Goal: Transaction & Acquisition: Book appointment/travel/reservation

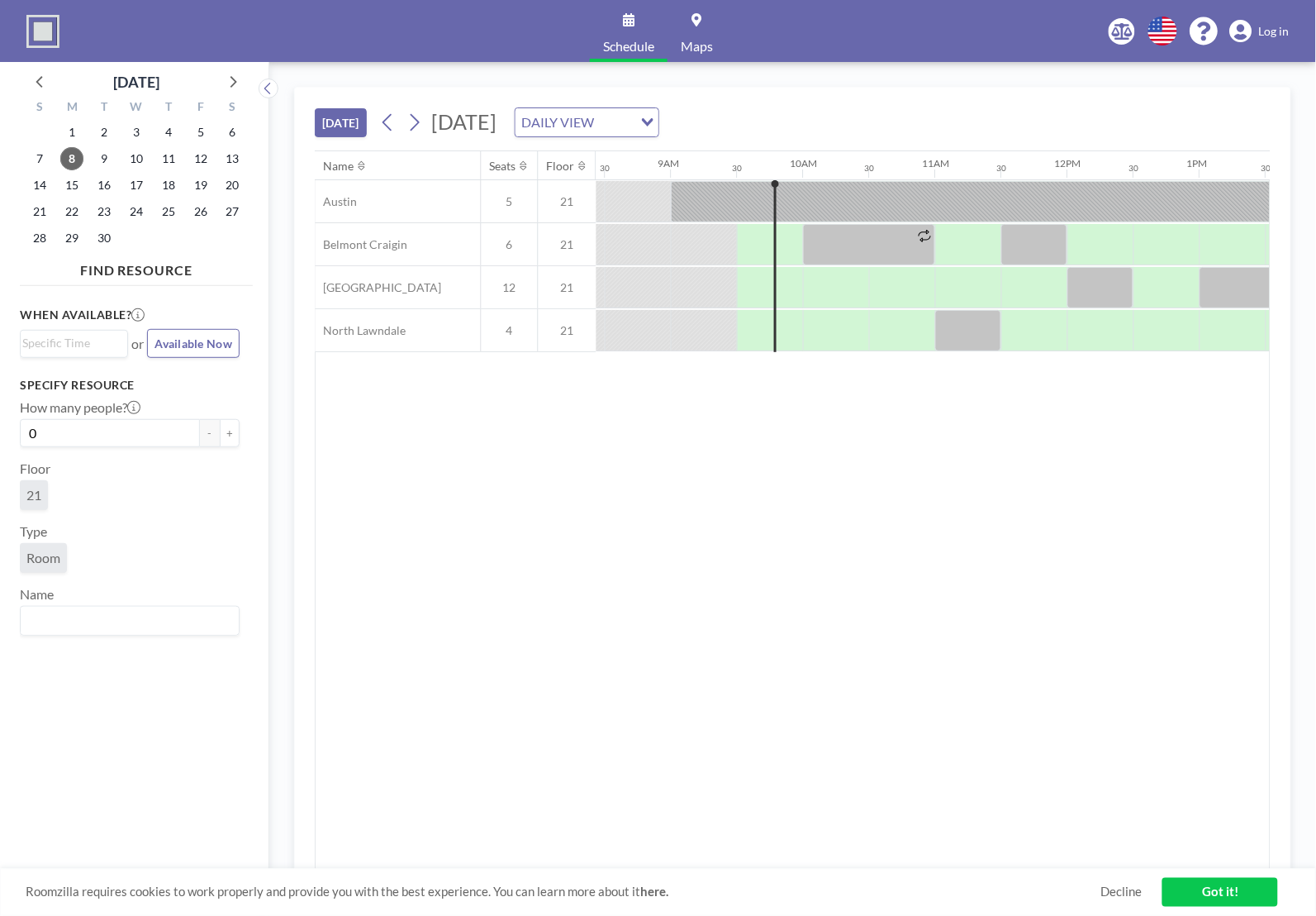
scroll to position [0, 1190]
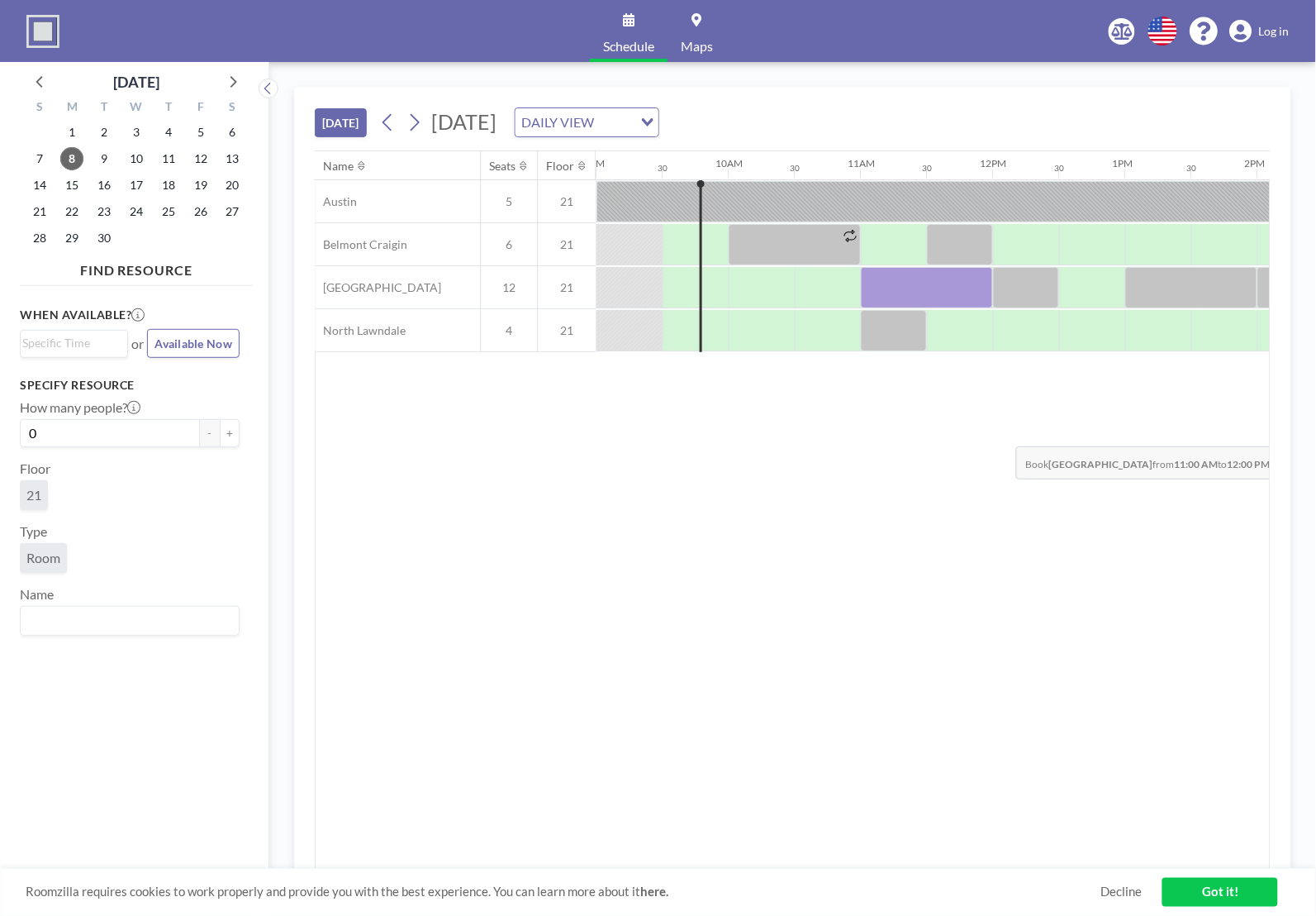
drag, startPoint x: 884, startPoint y: 303, endPoint x: 1004, endPoint y: 435, distance: 178.4
click at [1004, 435] on div "Name Seats Floor 12AM 30 1AM 30 2AM 30 3AM 30 4AM 30 5AM 30 6AM 30 7AM 30 8AM 3…" at bounding box center [793, 511] width 954 height 719
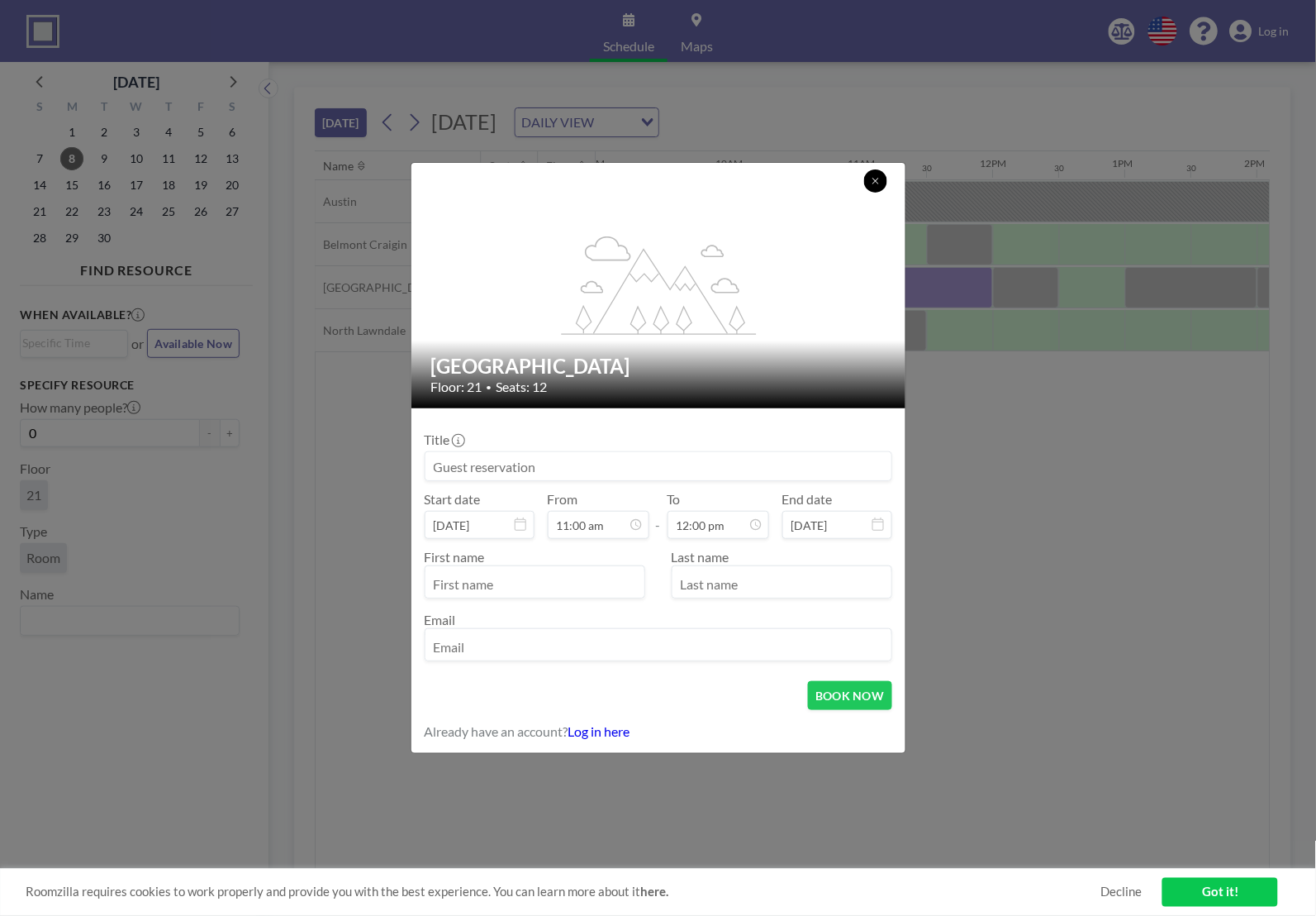
click at [876, 182] on icon at bounding box center [876, 180] width 10 height 10
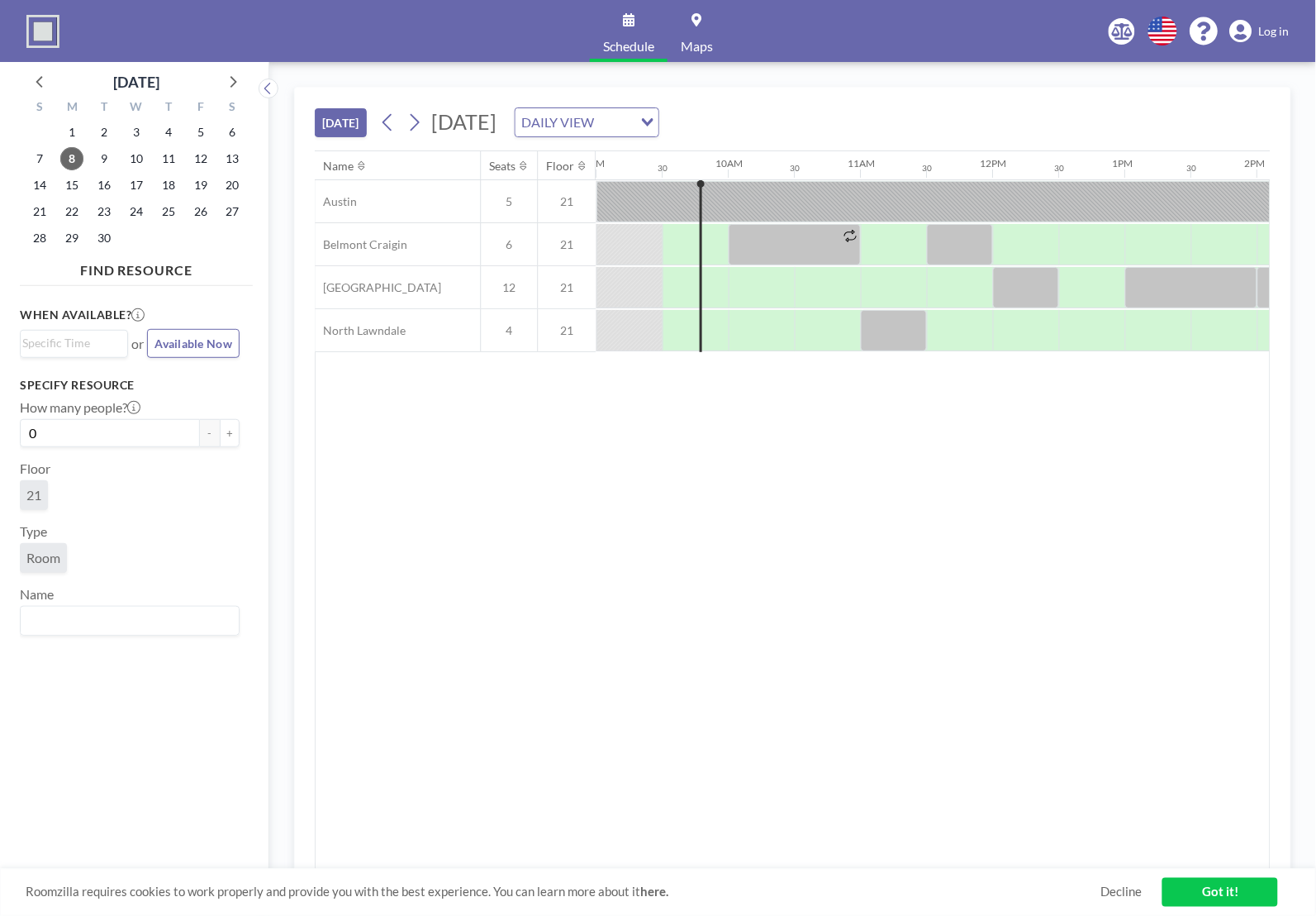
click at [964, 436] on div "Name Seats Floor 12AM 30 1AM 30 2AM 30 3AM 30 4AM 30 5AM 30 6AM 30 7AM 30 8AM 3…" at bounding box center [793, 511] width 954 height 719
click at [893, 294] on div at bounding box center [893, 288] width 66 height 42
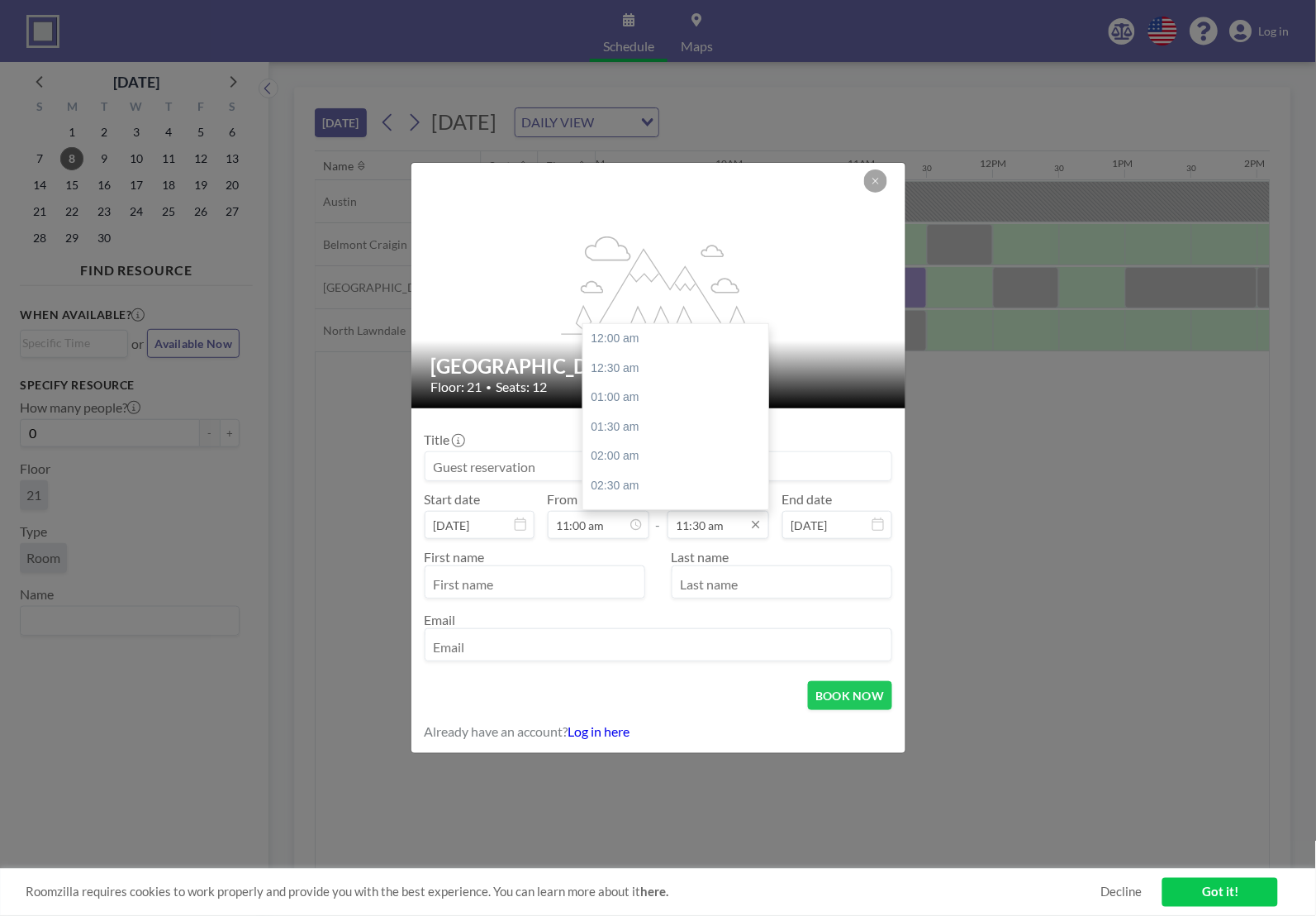
scroll to position [675, 0]
click at [725, 525] on input "11:30 am" at bounding box center [719, 525] width 102 height 28
click at [695, 525] on input "11:30 am" at bounding box center [719, 525] width 102 height 28
click at [662, 382] on div "12:00 pm" at bounding box center [681, 369] width 195 height 30
type input "12:00 pm"
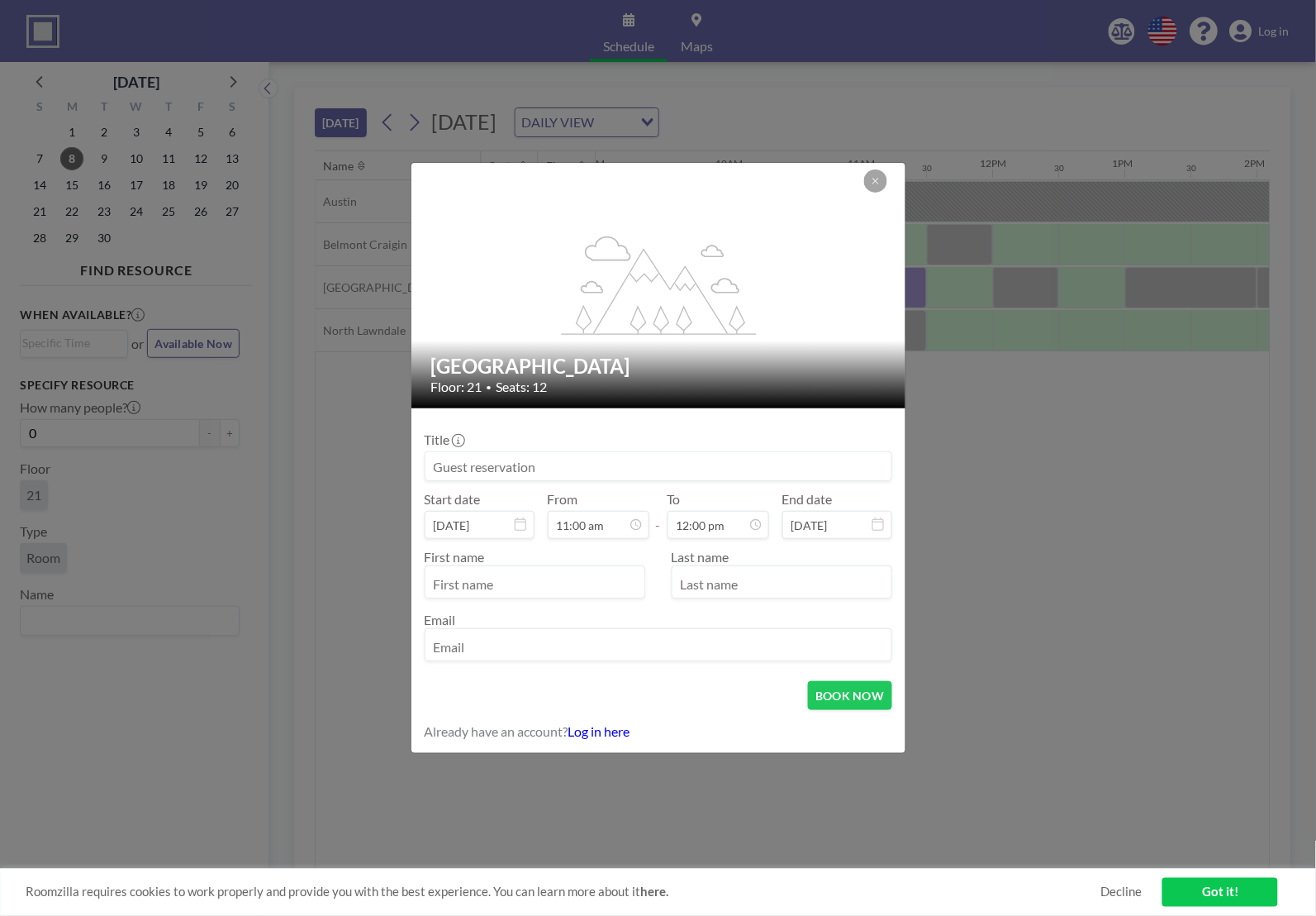
scroll to position [705, 0]
click at [566, 457] on input at bounding box center [658, 466] width 466 height 28
type input "S"
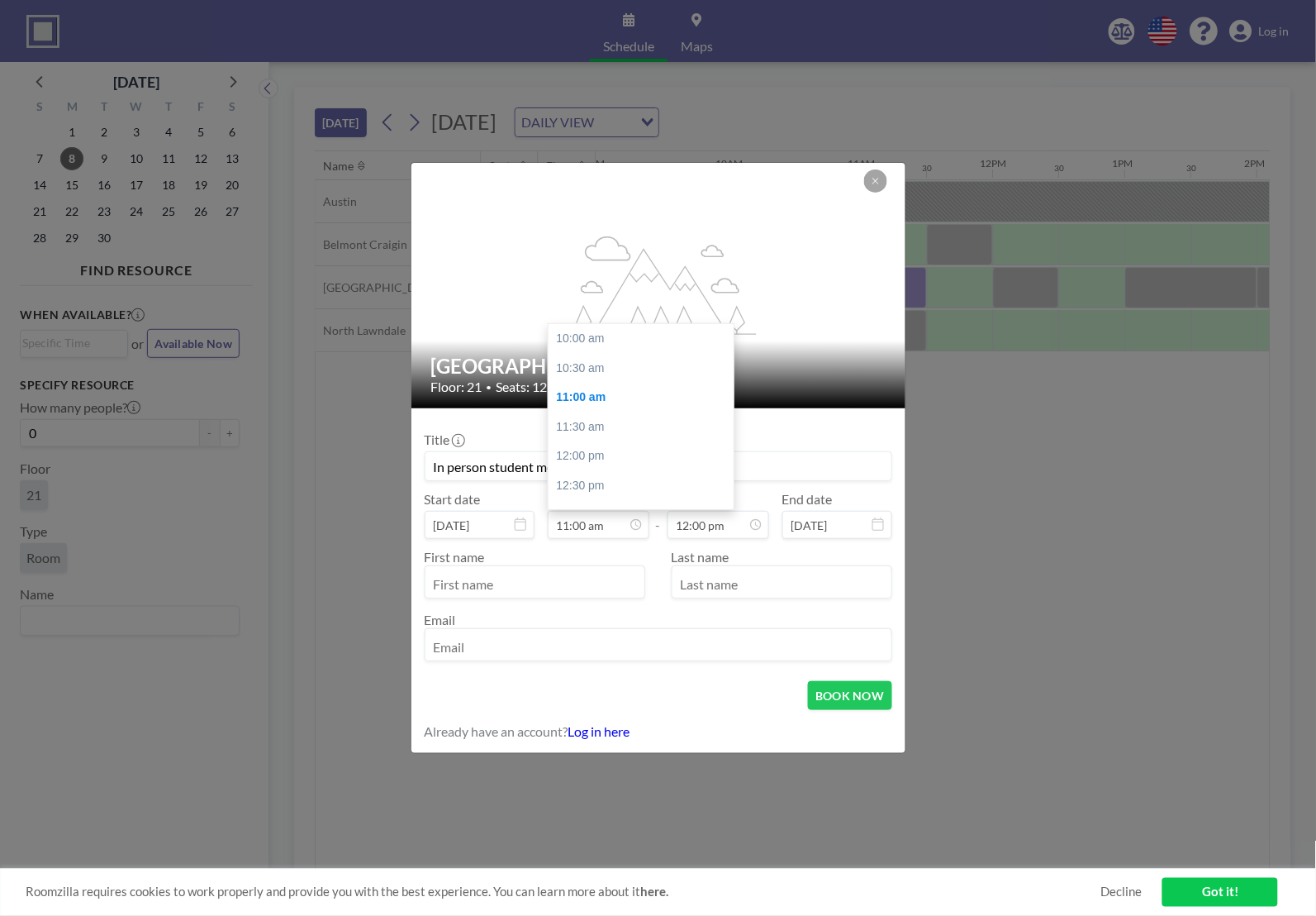
scroll to position [58, 0]
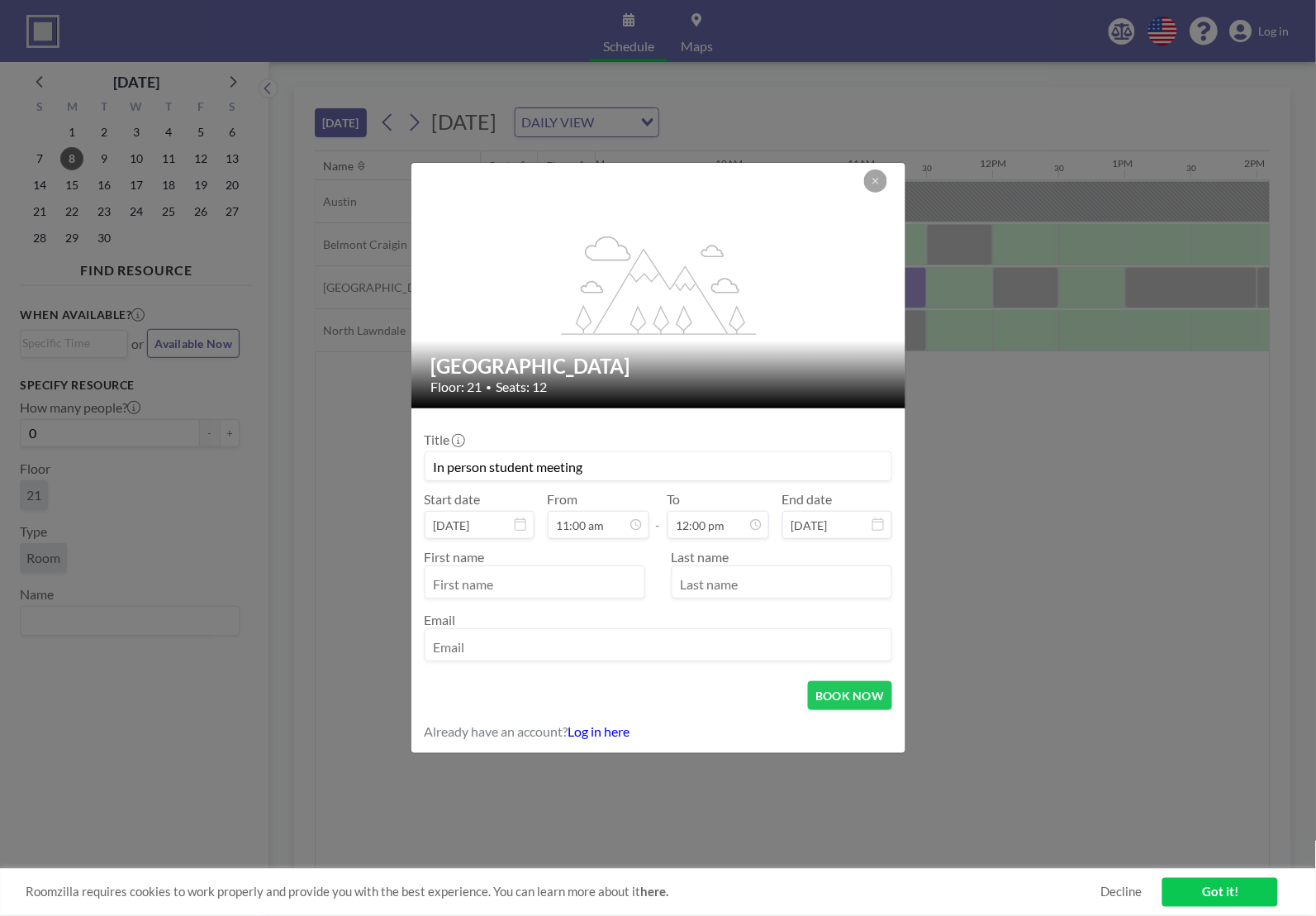
type input "In person student meeting"
click at [498, 577] on input "text" at bounding box center [535, 584] width 219 height 28
type input "Ariana"
click at [710, 591] on input "text" at bounding box center [781, 584] width 219 height 28
type input "Alanis"
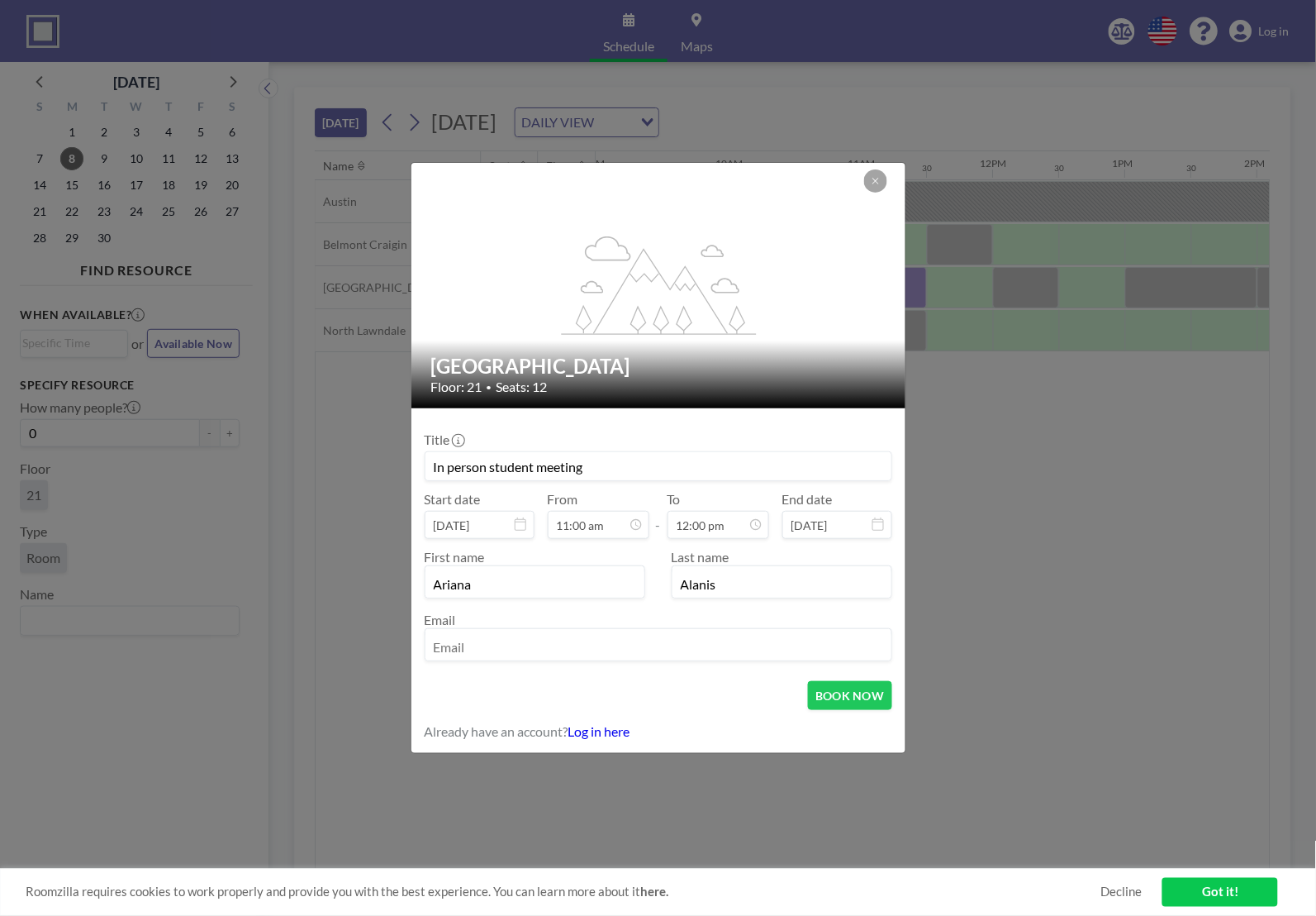
click at [690, 646] on input "email" at bounding box center [658, 647] width 466 height 28
type input "[EMAIL_ADDRESS][DOMAIN_NAME]"
click at [842, 707] on button "BOOK NOW" at bounding box center [850, 695] width 83 height 29
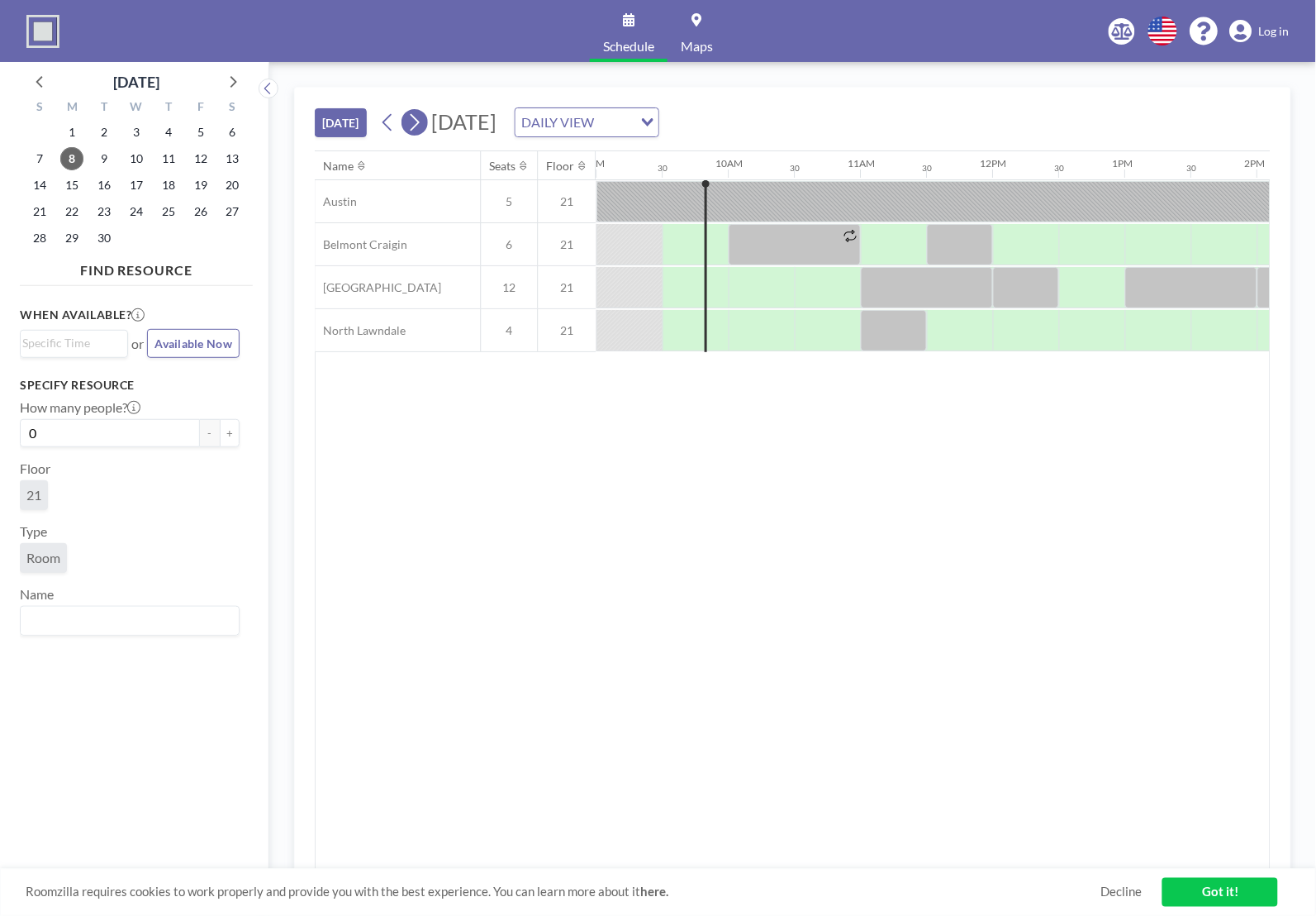
click at [423, 126] on icon at bounding box center [414, 122] width 16 height 25
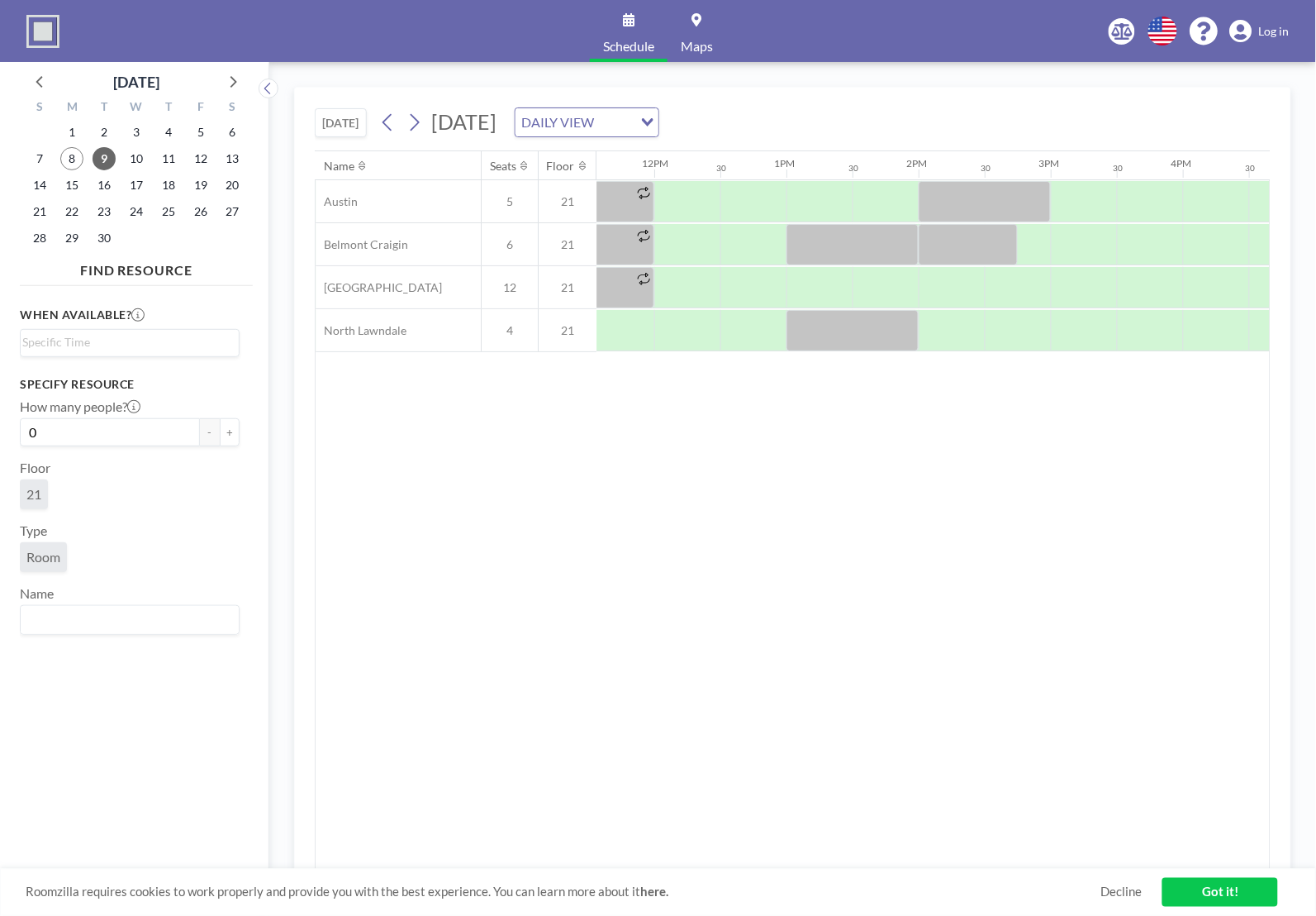
scroll to position [0, 1580]
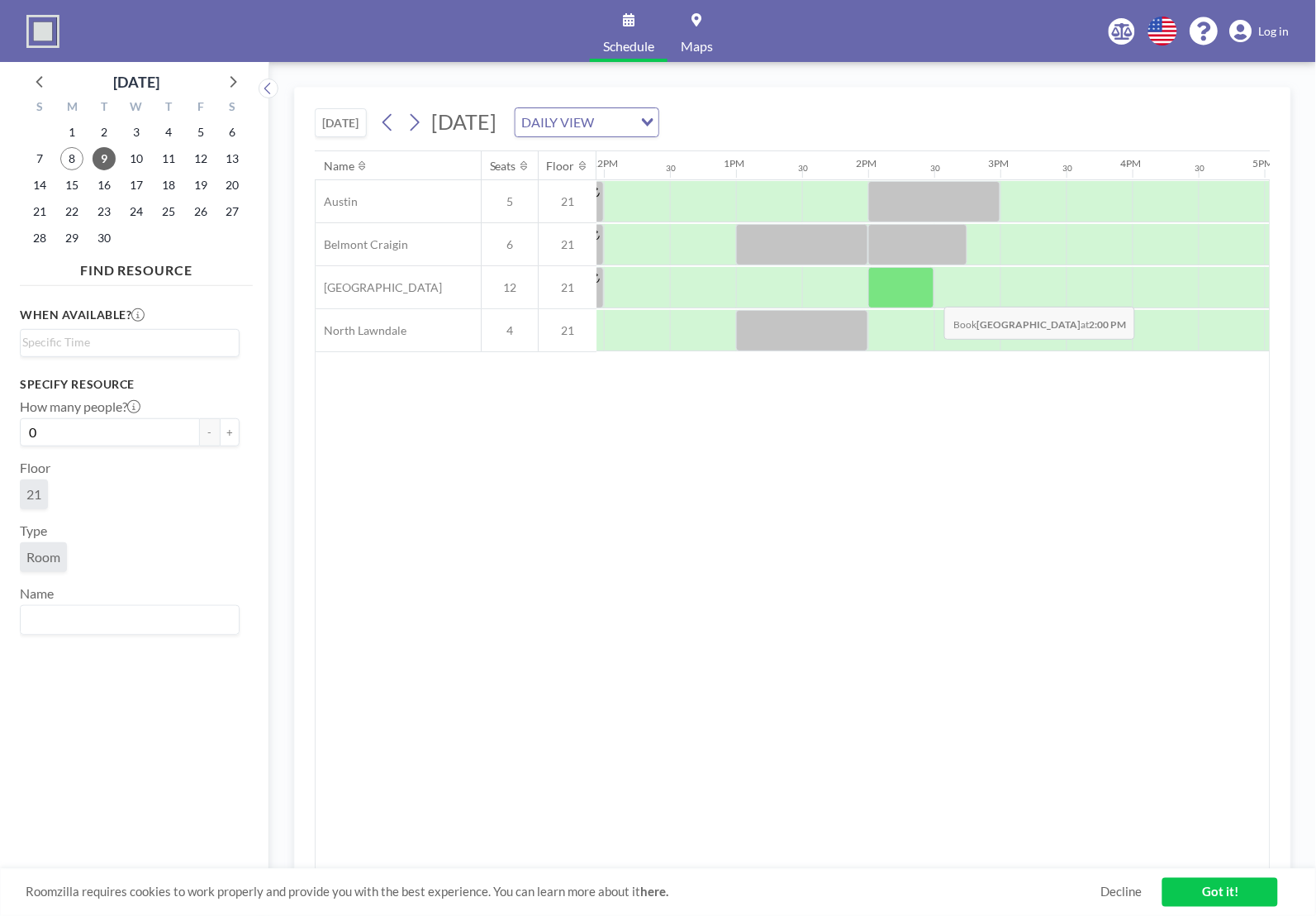
click at [932, 295] on div at bounding box center [901, 288] width 66 height 42
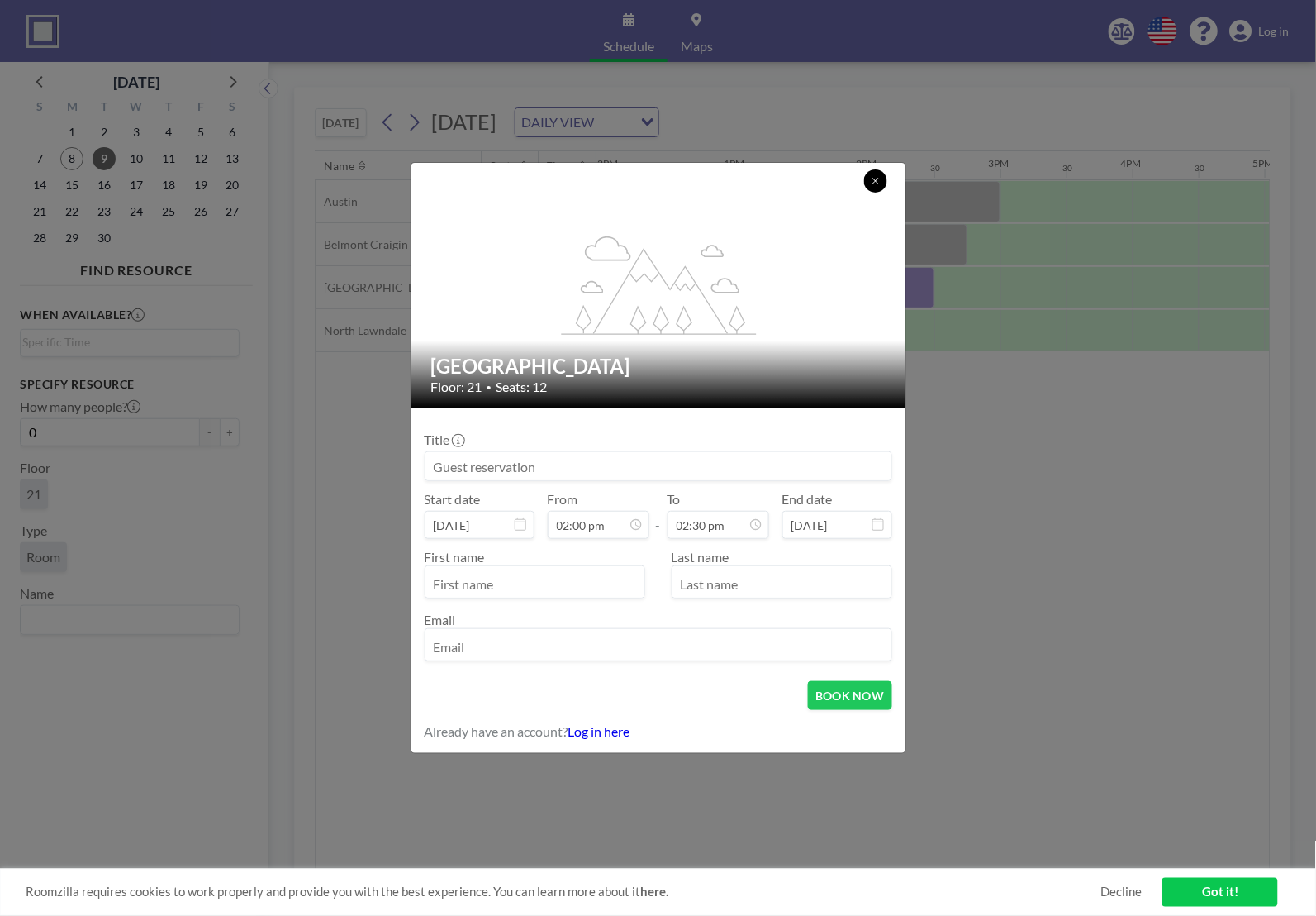
click at [873, 176] on icon at bounding box center [876, 180] width 10 height 10
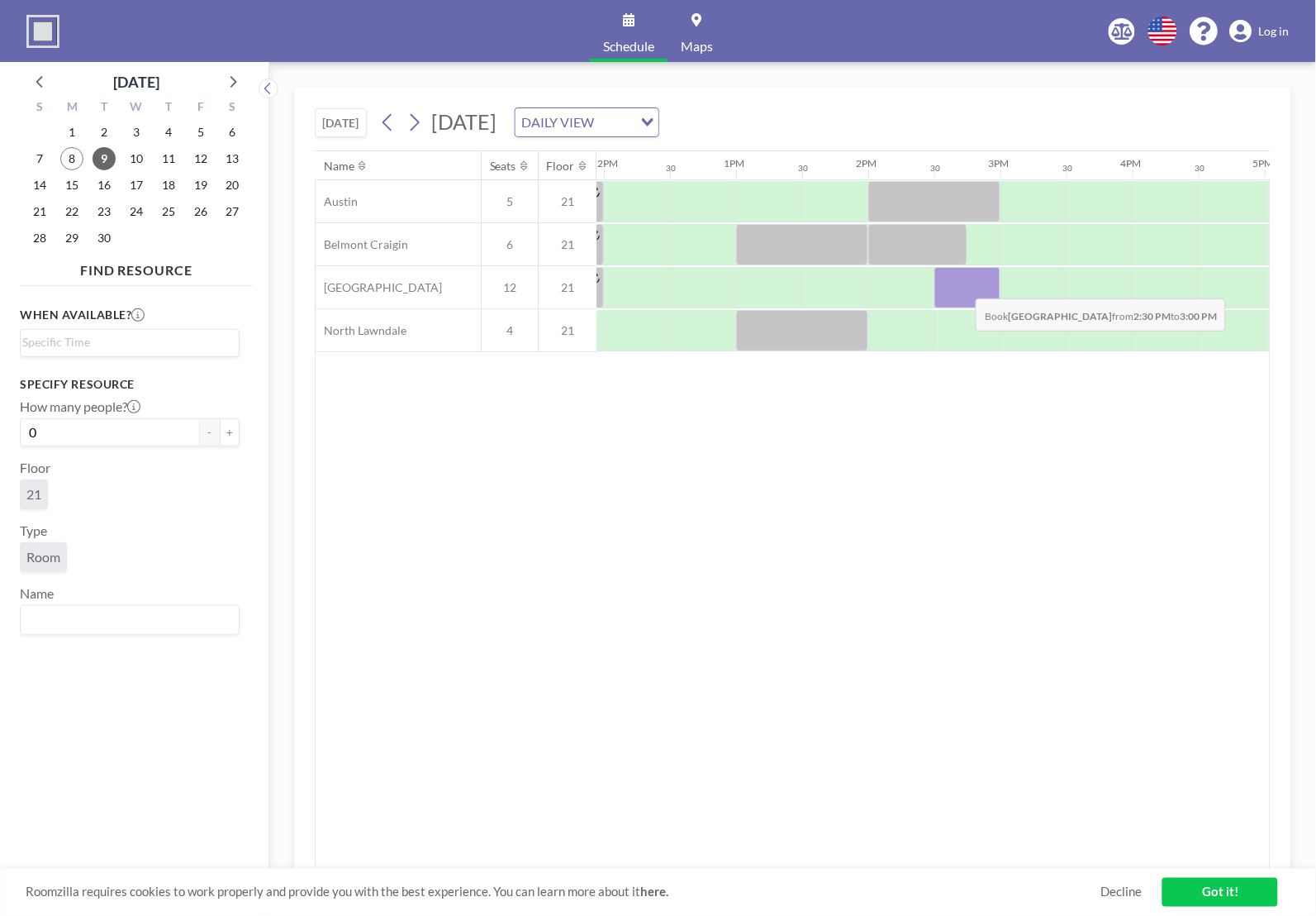
click at [964, 287] on div at bounding box center [967, 288] width 66 height 42
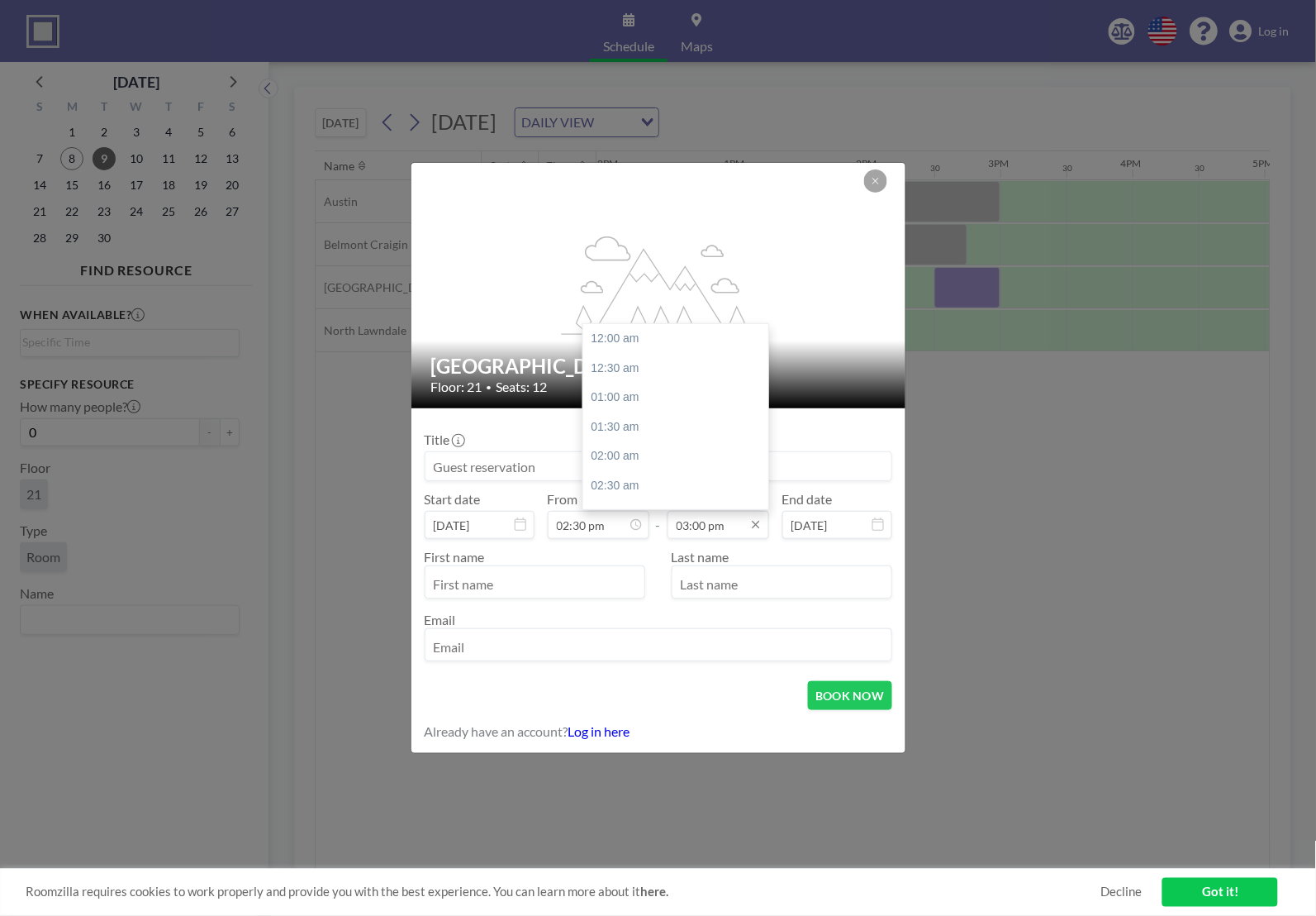
scroll to position [882, 0]
click at [726, 514] on input "03:00 pm" at bounding box center [719, 525] width 102 height 28
click at [693, 525] on input "03:00 pm" at bounding box center [719, 525] width 102 height 28
click at [680, 370] on div "03:30 pm" at bounding box center [681, 368] width 195 height 30
type input "03:30 pm"
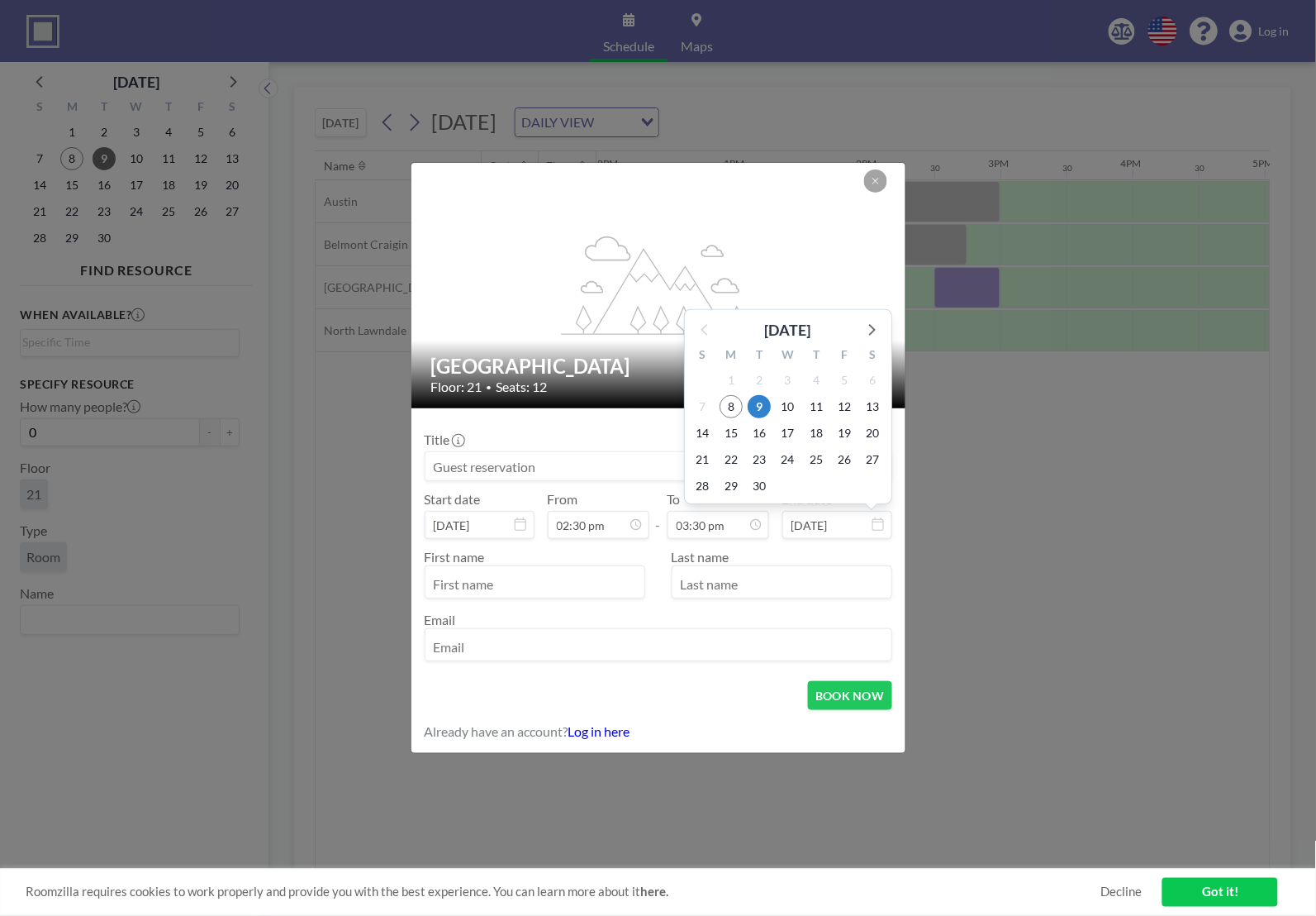
scroll to position [911, 0]
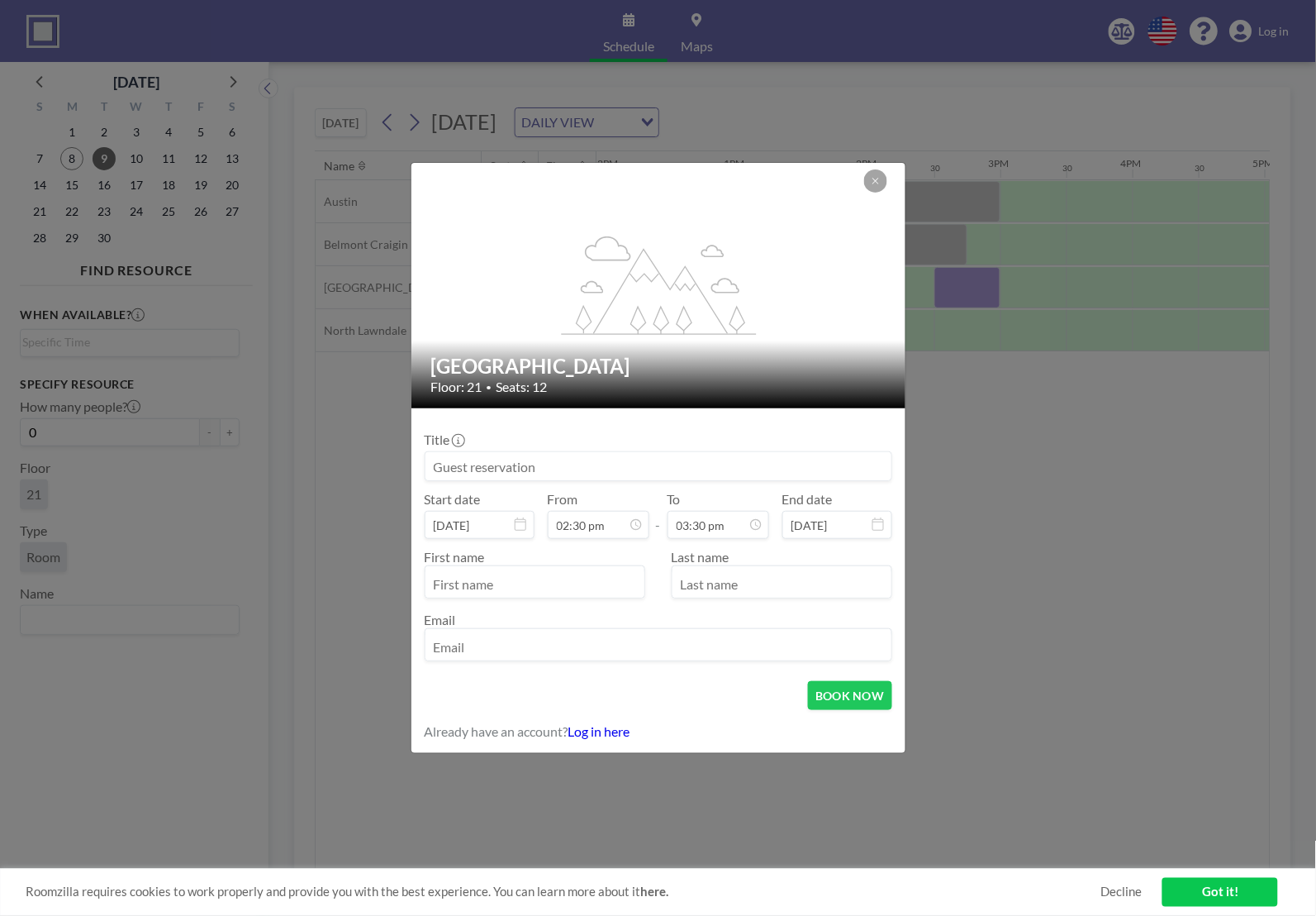
click at [571, 468] on input at bounding box center [658, 466] width 466 height 28
type input "In person student meeting"
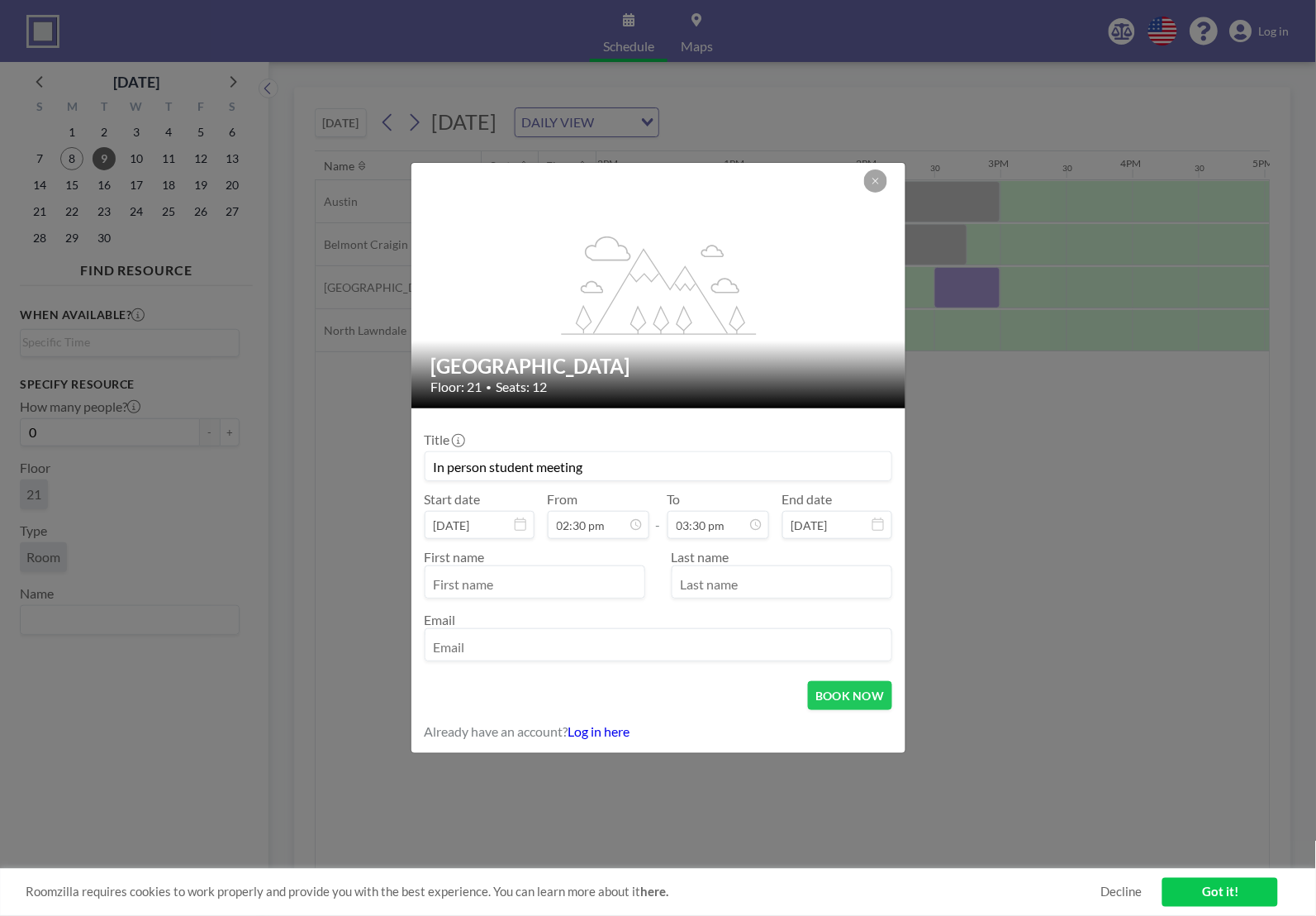
click at [540, 588] on input "text" at bounding box center [535, 584] width 219 height 28
type input "Ariana"
click at [730, 586] on input "text" at bounding box center [781, 584] width 219 height 28
type input "a"
type input "Alanis"
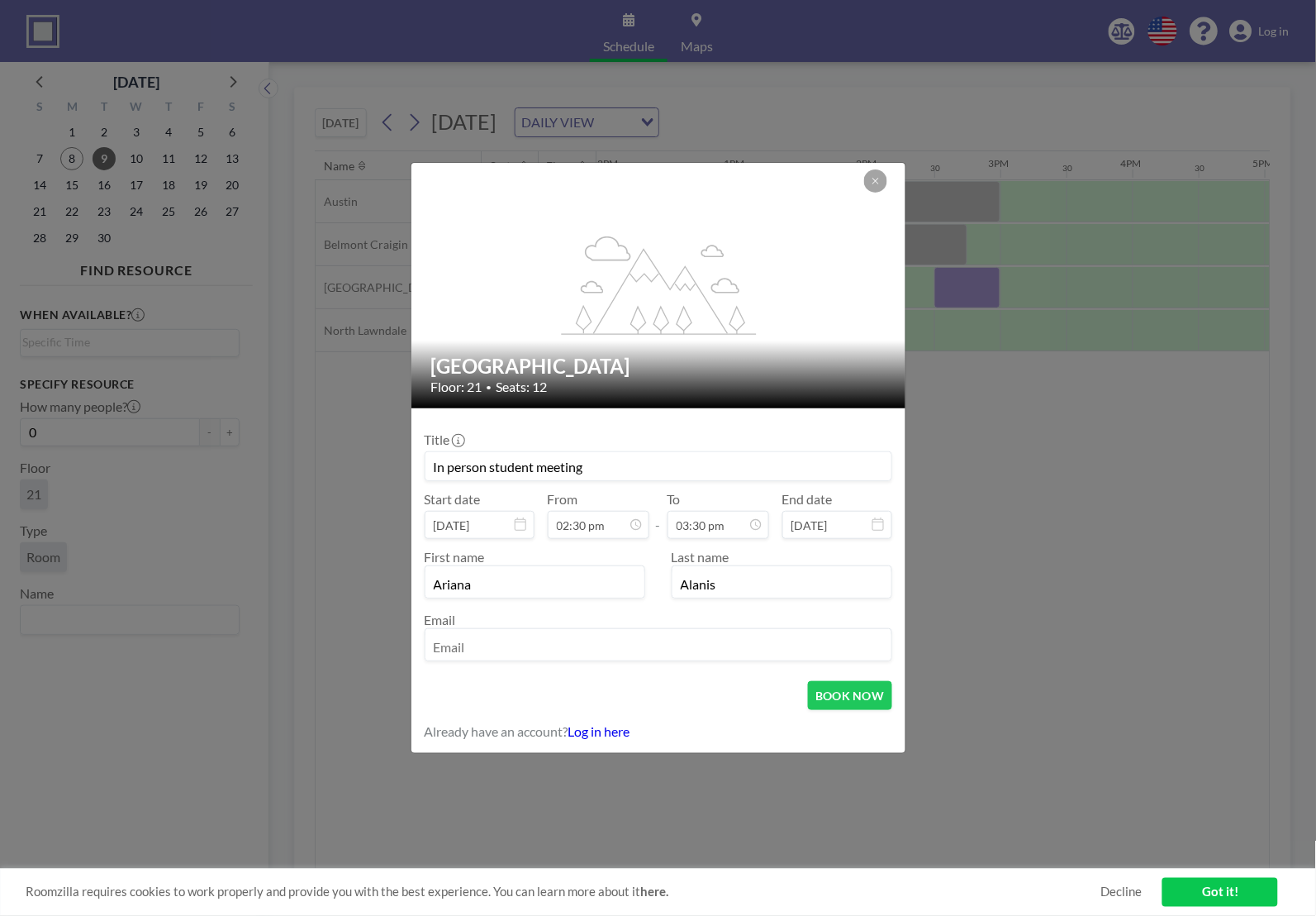
click at [708, 648] on input "email" at bounding box center [658, 647] width 466 height 28
type input "[EMAIL_ADDRESS][DOMAIN_NAME]"
click at [680, 695] on div "BOOK NOW" at bounding box center [658, 695] width 468 height 29
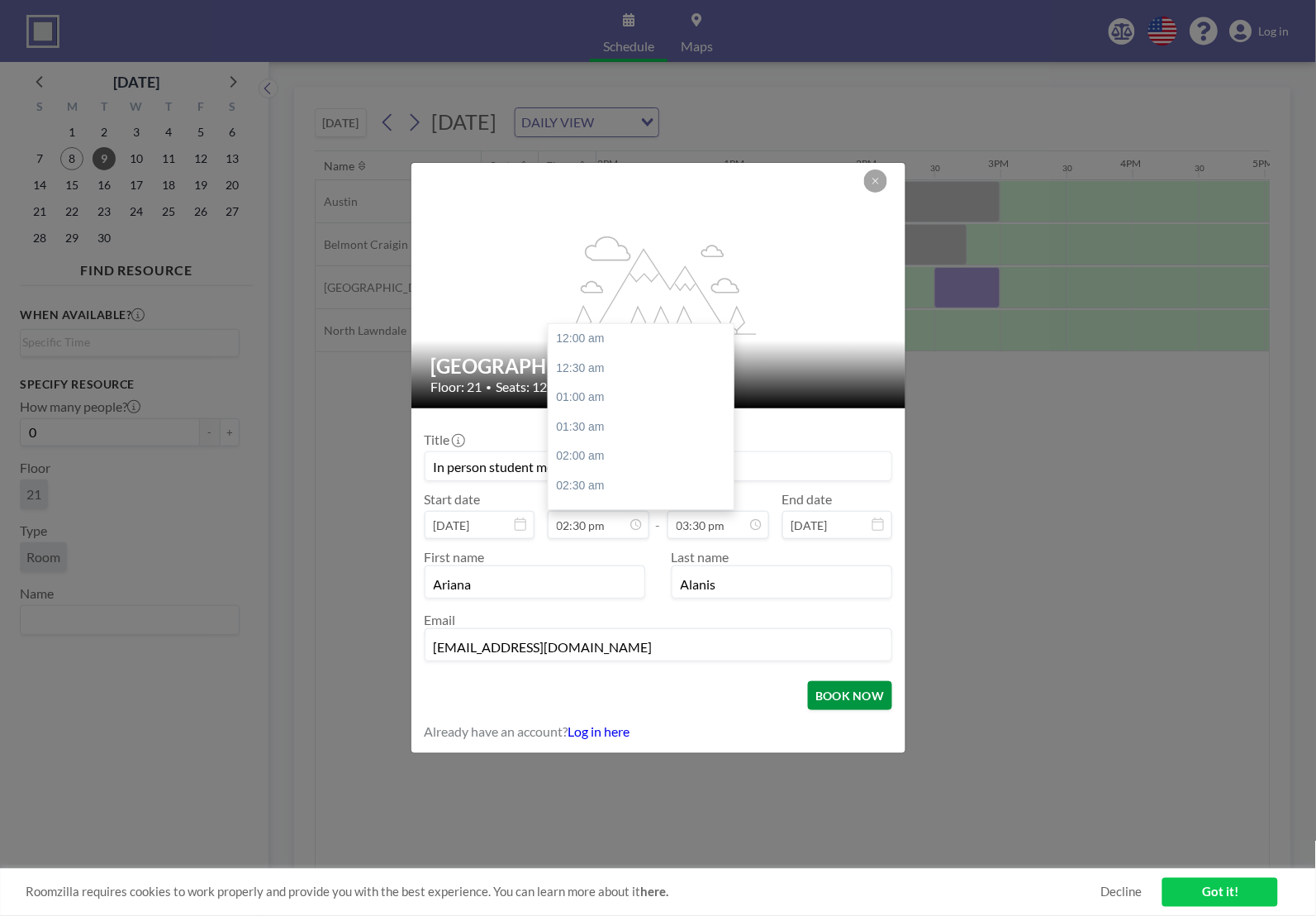
scroll to position [0, 0]
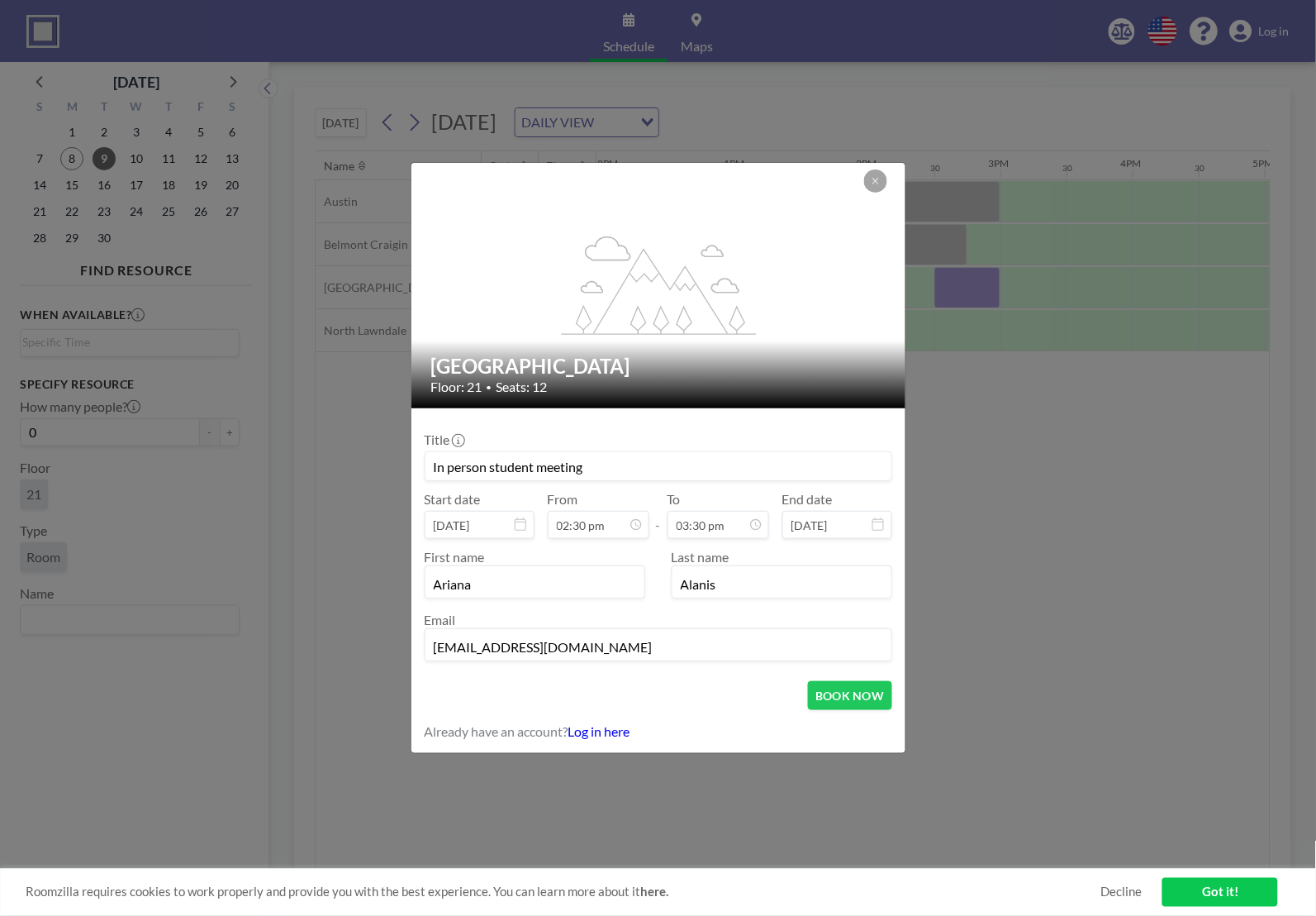
drag, startPoint x: 869, startPoint y: 695, endPoint x: 765, endPoint y: 699, distance: 104.1
click at [765, 699] on div "BOOK NOW" at bounding box center [658, 695] width 468 height 29
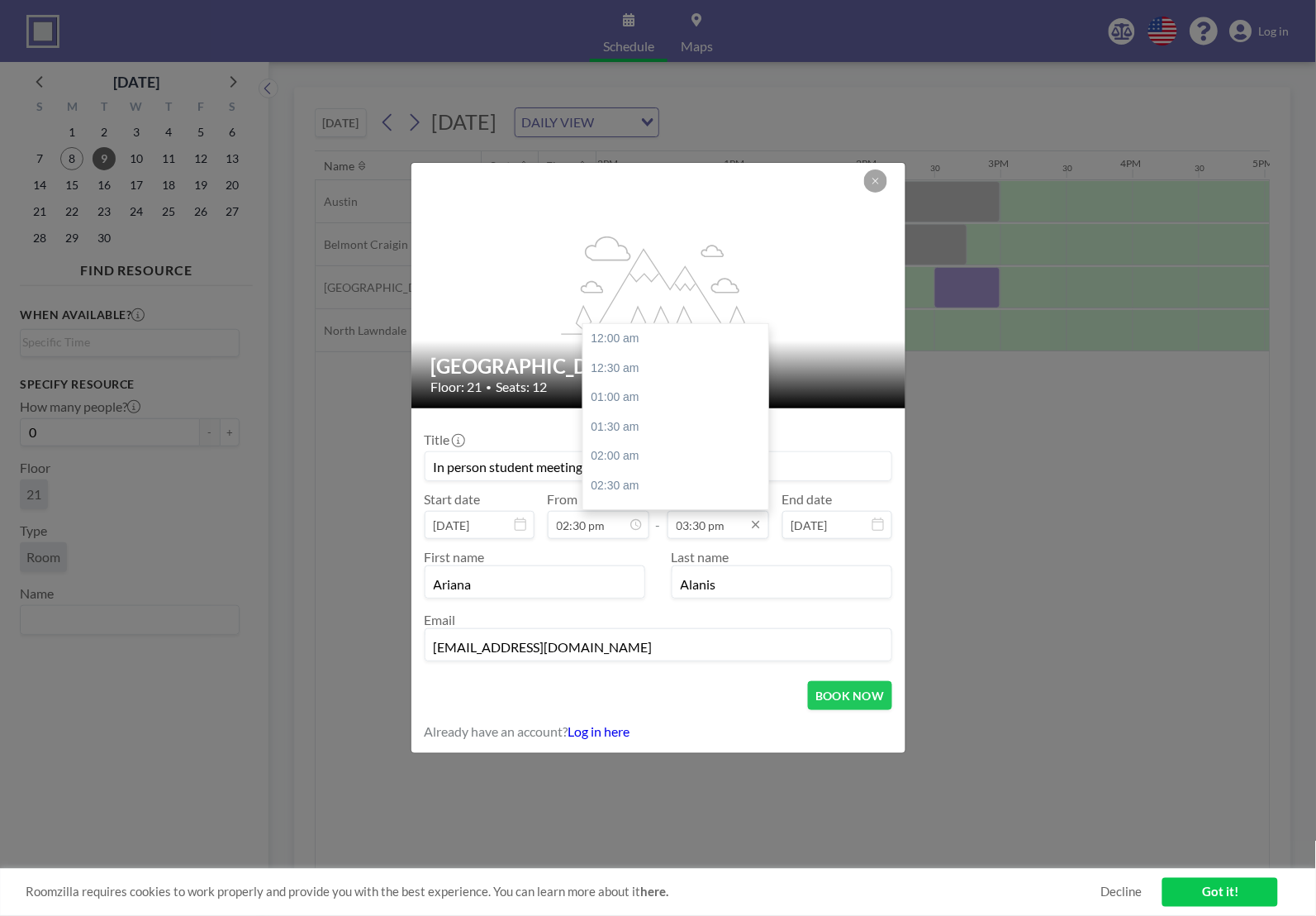
scroll to position [911, 0]
click at [703, 526] on input "03:30 pm" at bounding box center [719, 525] width 102 height 28
click at [707, 524] on input "03:30 pm" at bounding box center [719, 525] width 102 height 28
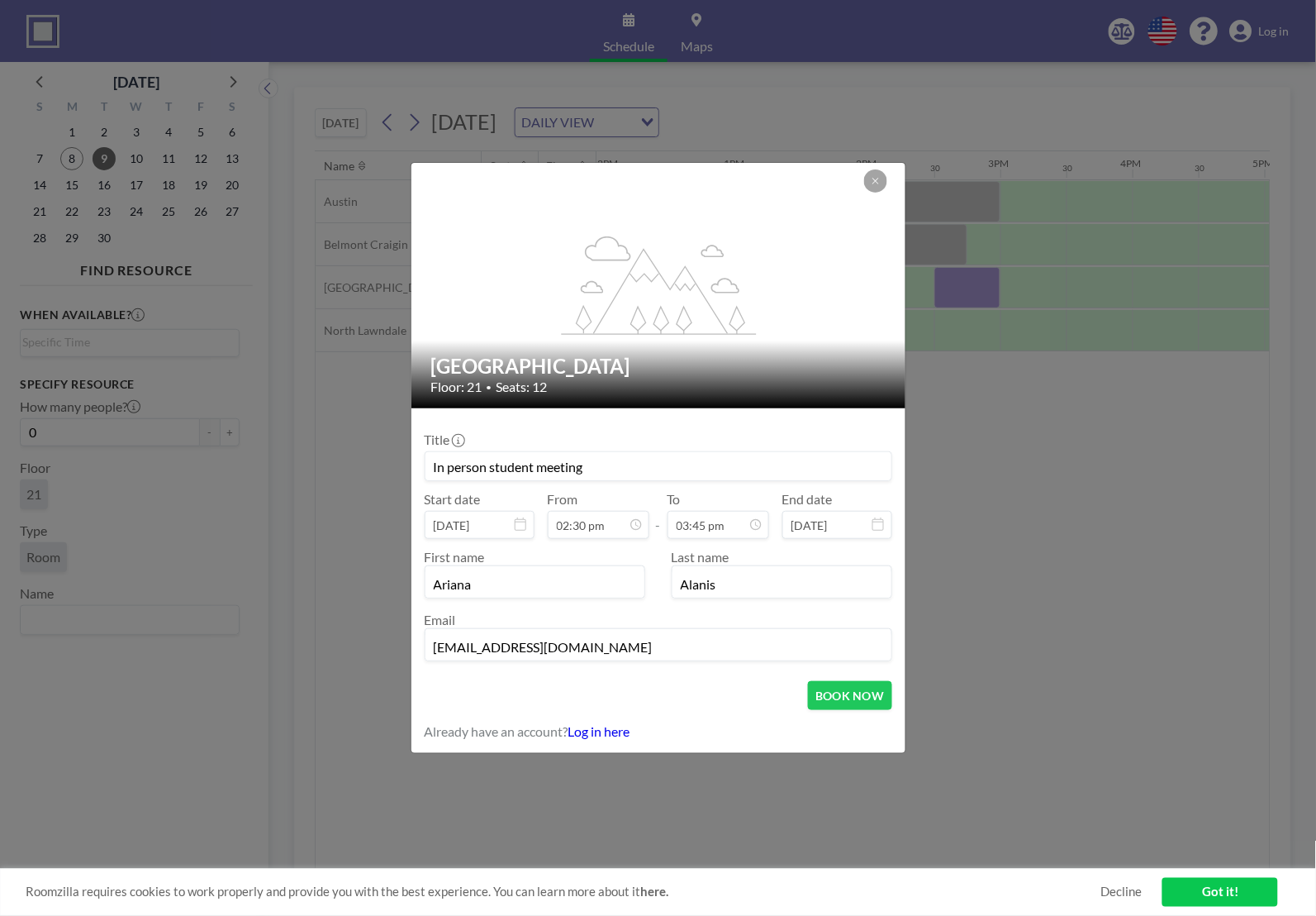
type input "03:45 pm"
click at [675, 721] on form "Title In person student meeting Start date [DATE] From 02:30 pm - To 03:45 pm E…" at bounding box center [658, 580] width 494 height 345
click at [866, 707] on button "BOOK NOW" at bounding box center [850, 695] width 83 height 29
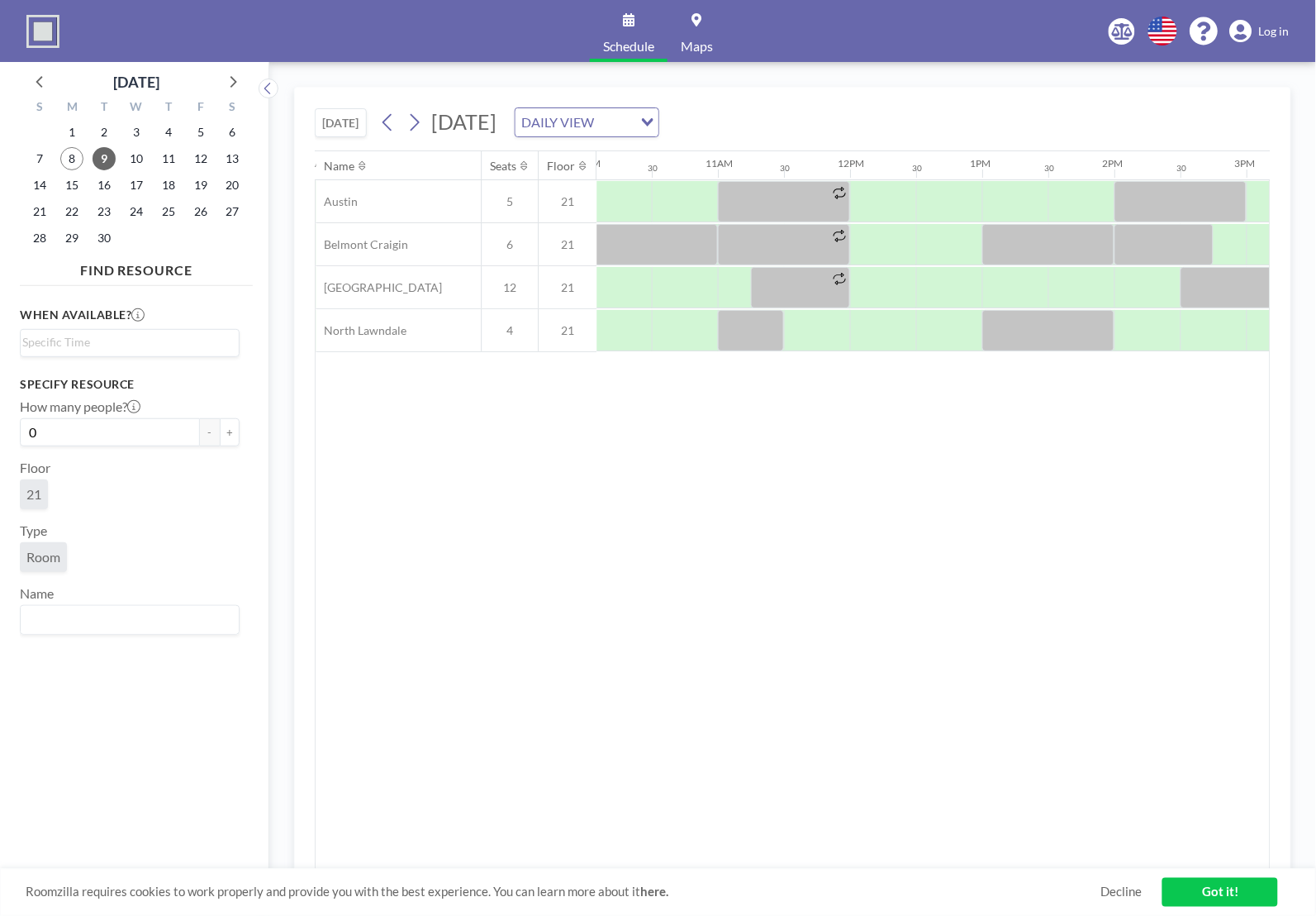
scroll to position [0, 1264]
